Goal: Check status: Check status

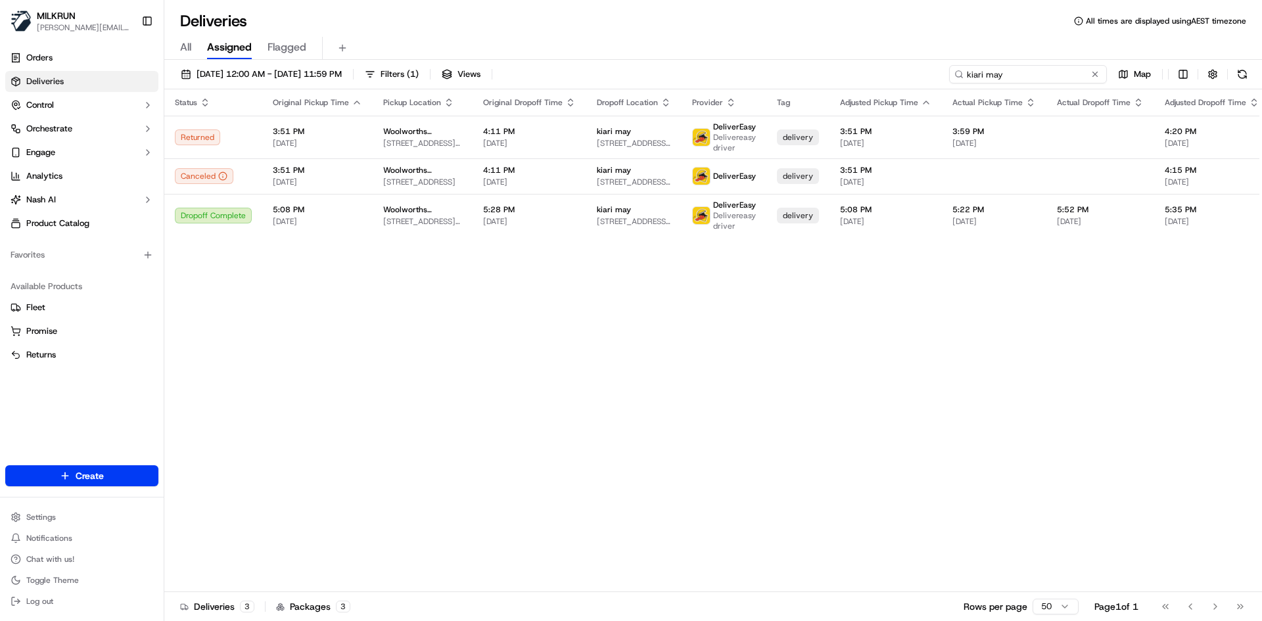
click at [1065, 77] on input "kiari may" at bounding box center [1028, 74] width 158 height 18
paste input "[PERSON_NAME]"
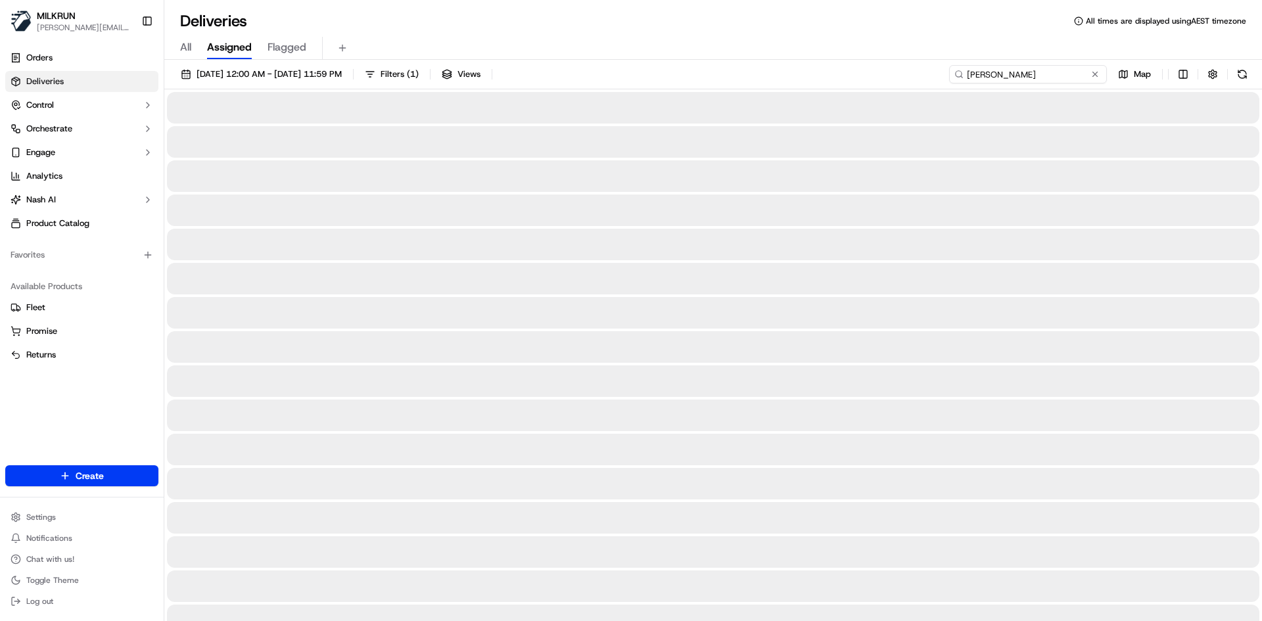
type input "[PERSON_NAME]"
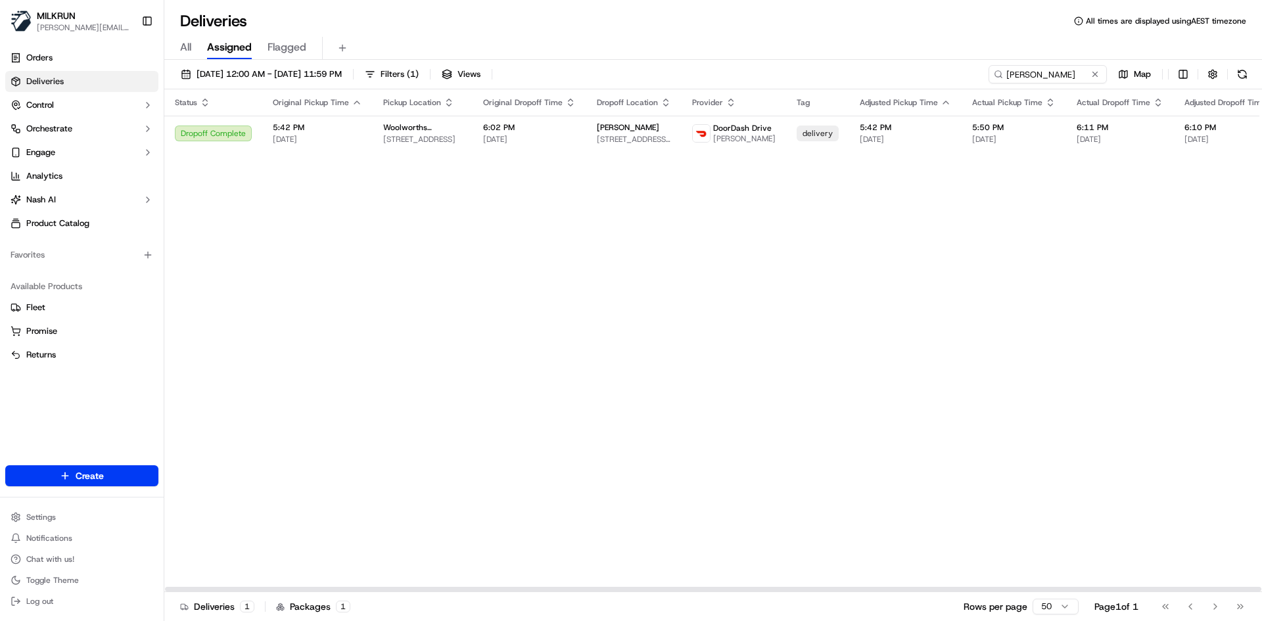
drag, startPoint x: 789, startPoint y: 210, endPoint x: 771, endPoint y: 148, distance: 64.3
click at [788, 202] on div "Status Original Pickup Time Pickup Location Original Dropoff Time Dropoff Locat…" at bounding box center [832, 340] width 1336 height 503
click at [786, 148] on td "delivery" at bounding box center [817, 133] width 63 height 35
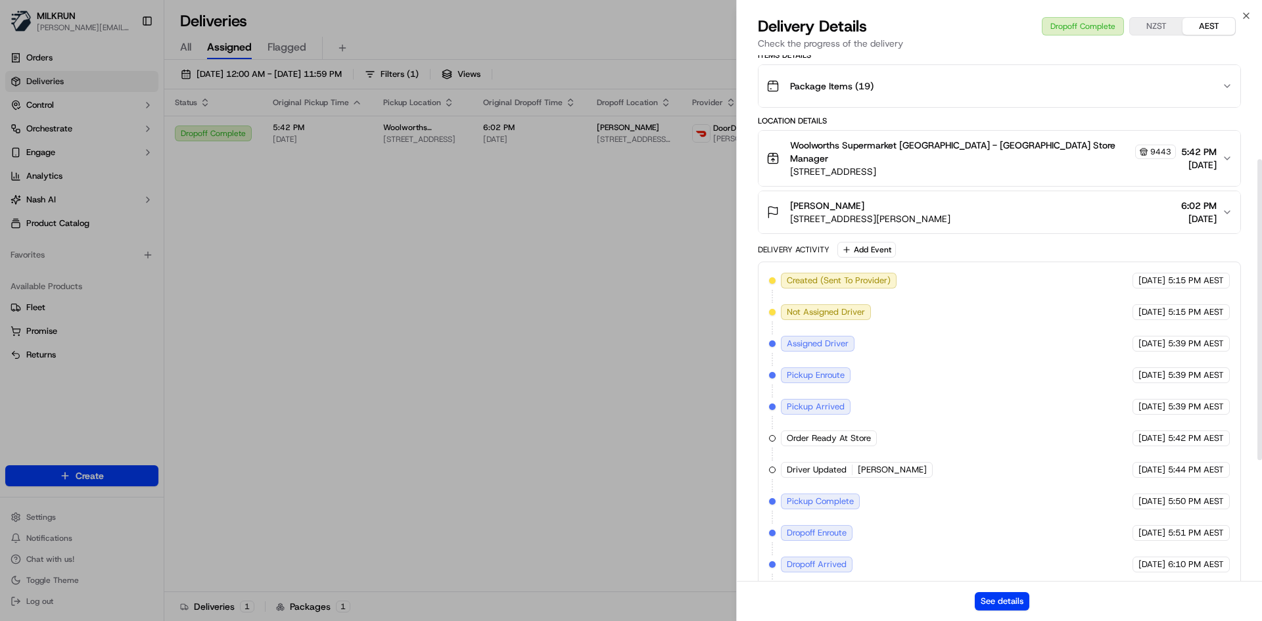
scroll to position [392, 0]
